Goal: Use online tool/utility: Utilize a website feature to perform a specific function

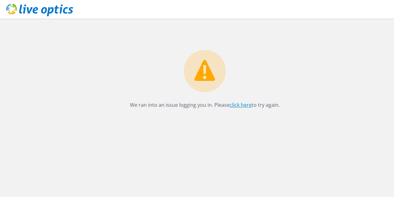
click at [236, 101] on link "click here" at bounding box center [241, 104] width 22 height 7
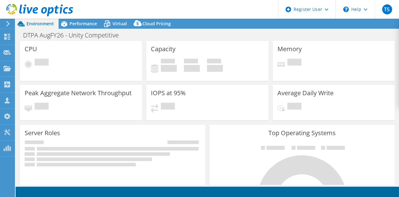
select select "USD"
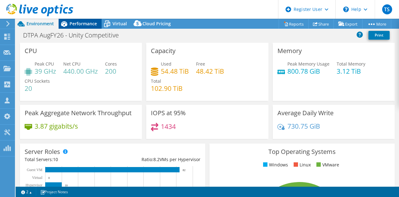
click at [83, 21] on span "Performance" at bounding box center [82, 24] width 27 height 6
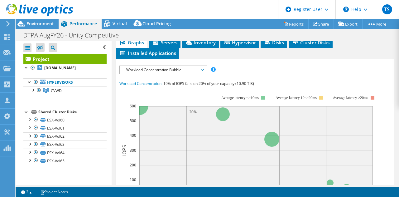
scroll to position [169, 0]
click at [204, 74] on span "Workload Concentration Bubble" at bounding box center [163, 69] width 86 height 7
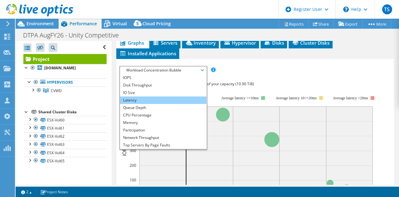
click at [133, 104] on li "Latency" at bounding box center [163, 99] width 86 height 7
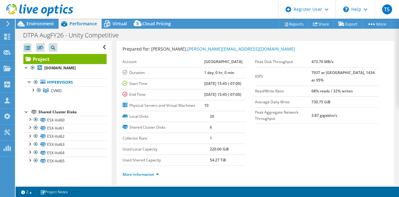
scroll to position [0, 0]
